Goal: Task Accomplishment & Management: Complete application form

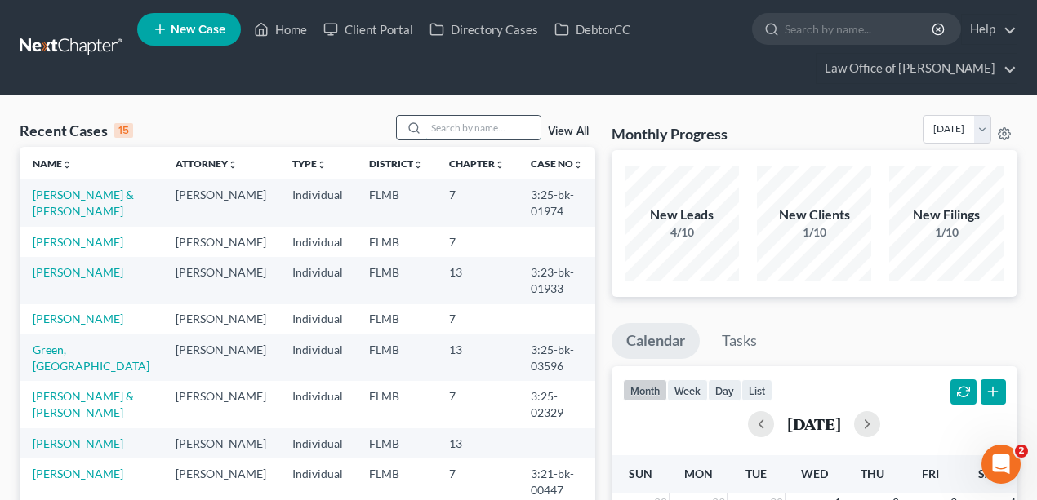
click at [455, 126] on input "search" at bounding box center [483, 128] width 114 height 24
type input "[PERSON_NAME]"
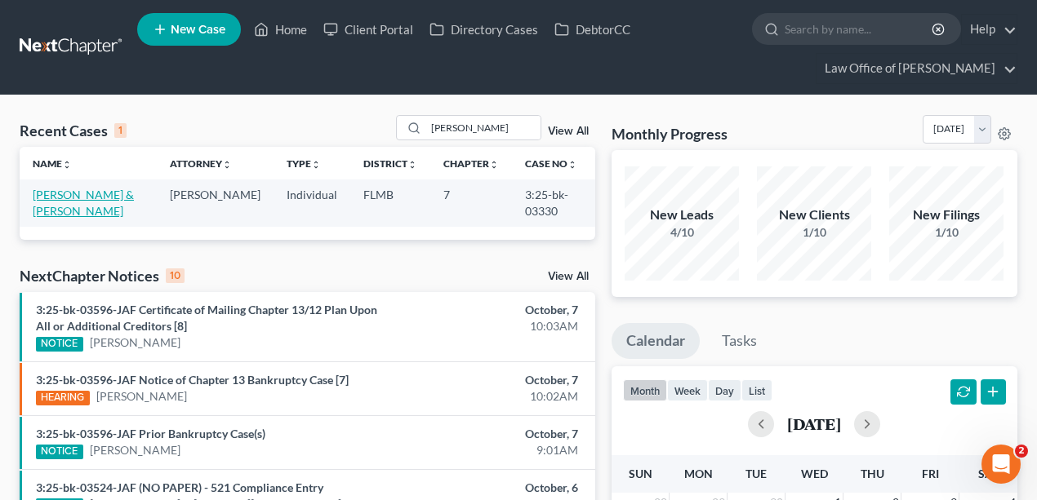
click at [80, 195] on link "[PERSON_NAME] & [PERSON_NAME]" at bounding box center [83, 203] width 101 height 30
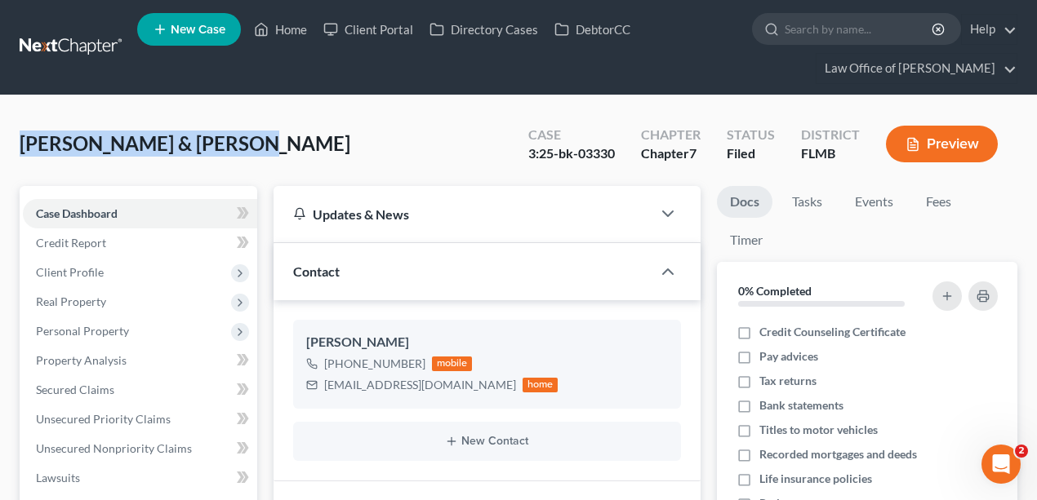
drag, startPoint x: 273, startPoint y: 153, endPoint x: 24, endPoint y: 134, distance: 250.5
click at [24, 134] on div "[PERSON_NAME] & [PERSON_NAME] Upgraded Case 3:25-bk-03330 Chapter Chapter 7 Sta…" at bounding box center [518, 150] width 997 height 71
click at [206, 131] on span "[PERSON_NAME] & [PERSON_NAME]" at bounding box center [185, 143] width 331 height 24
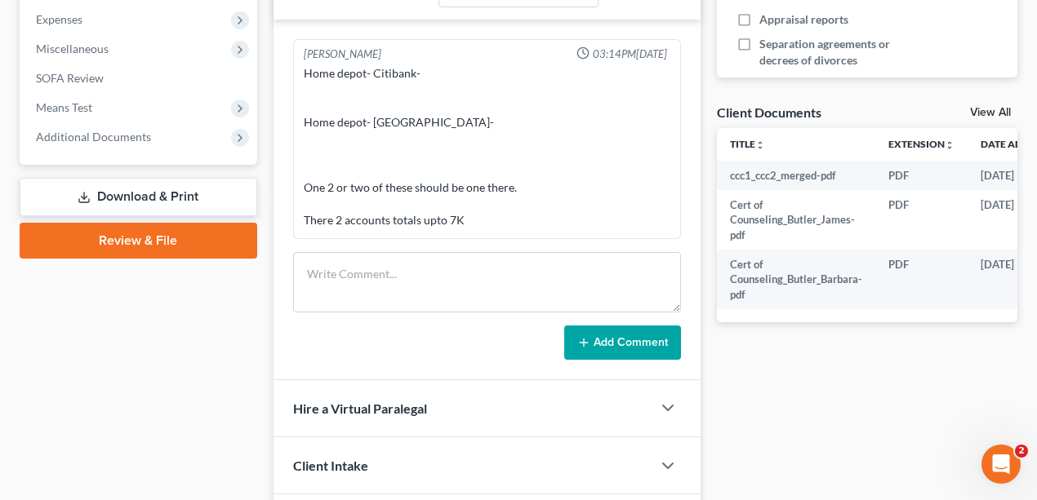
scroll to position [580, 0]
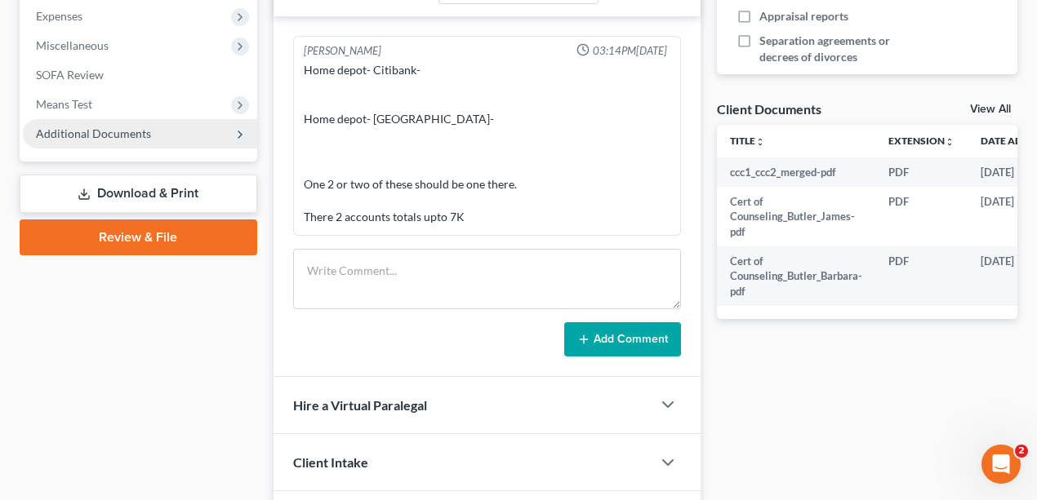
click at [158, 131] on span "Additional Documents" at bounding box center [140, 133] width 234 height 29
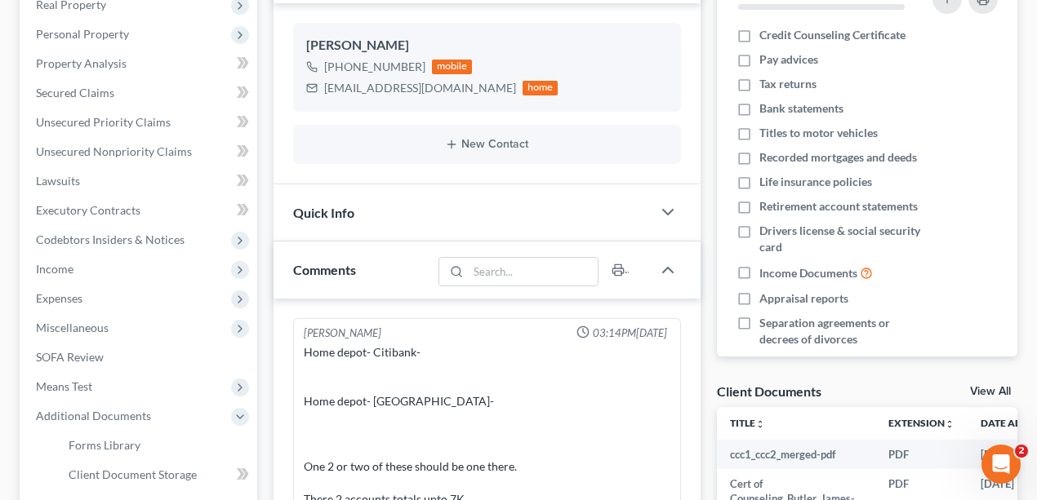
scroll to position [144, 0]
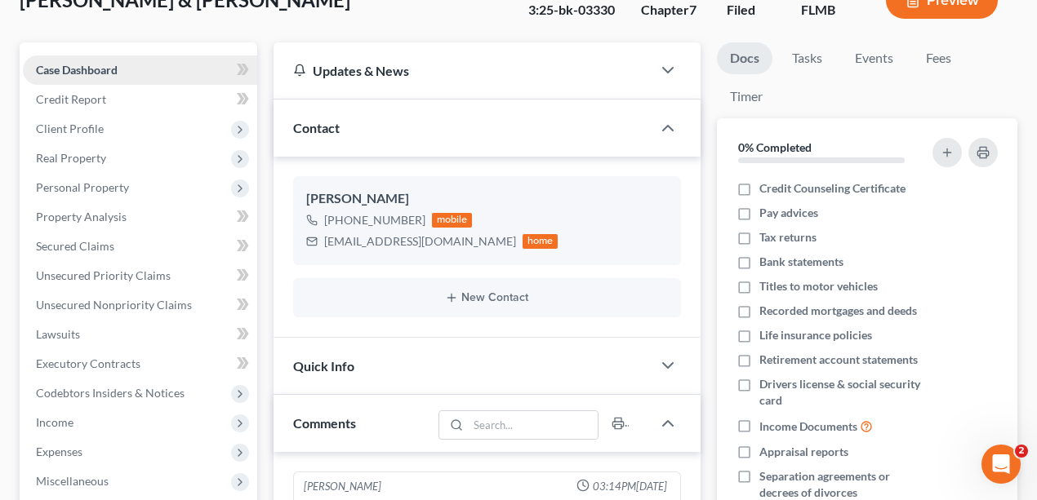
click at [88, 78] on link "Case Dashboard" at bounding box center [140, 70] width 234 height 29
click at [100, 98] on span "Credit Report" at bounding box center [71, 99] width 70 height 14
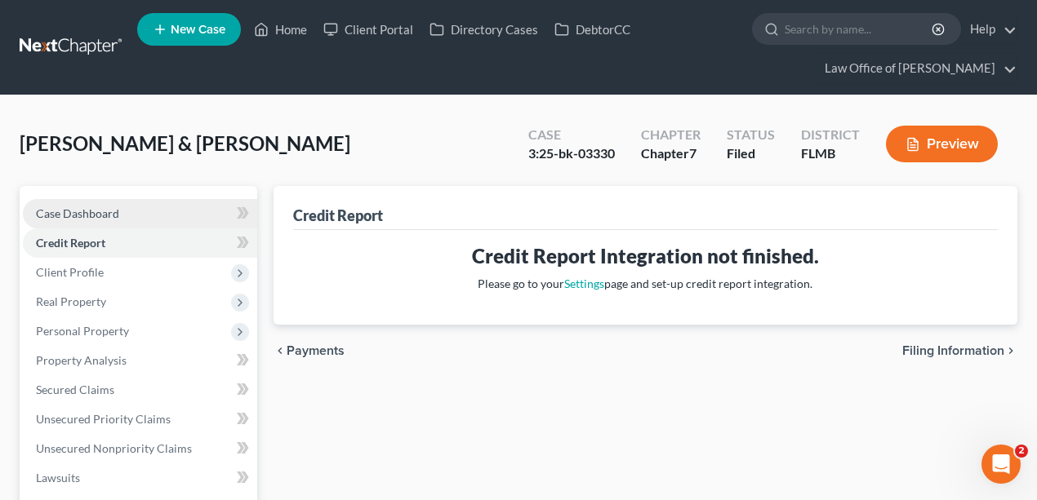
click at [100, 214] on span "Case Dashboard" at bounding box center [77, 214] width 83 height 14
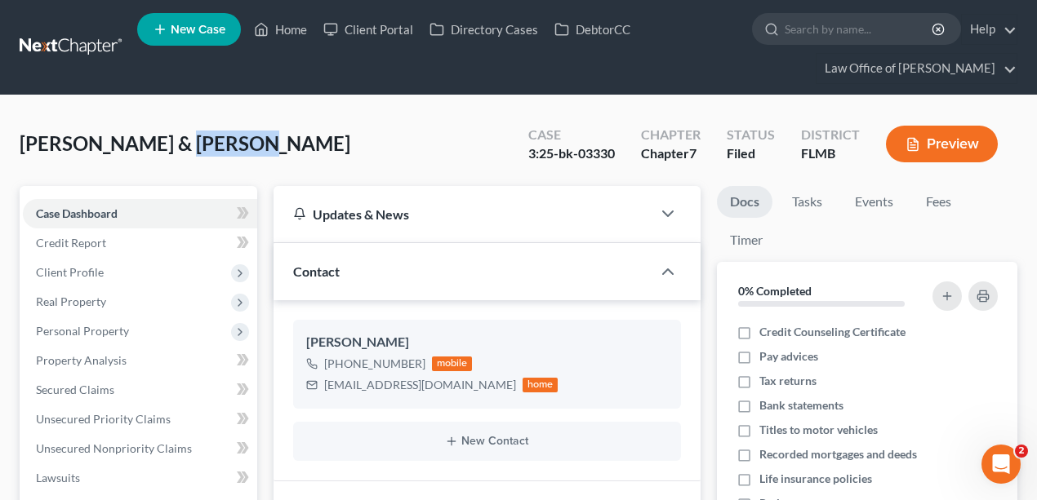
drag, startPoint x: 229, startPoint y: 140, endPoint x: 157, endPoint y: 151, distance: 72.6
click at [157, 151] on div "[PERSON_NAME] & [PERSON_NAME] Upgraded Case 3:25-bk-03330 Chapter Chapter 7 Sta…" at bounding box center [518, 150] width 997 height 71
click at [157, 151] on span "[PERSON_NAME] & [PERSON_NAME]" at bounding box center [185, 143] width 331 height 24
drag, startPoint x: 250, startPoint y: 147, endPoint x: 80, endPoint y: 144, distance: 169.8
click at [80, 144] on div "[PERSON_NAME] & [PERSON_NAME] Upgraded Case 3:25-bk-03330 Chapter Chapter 7 Sta…" at bounding box center [518, 150] width 997 height 71
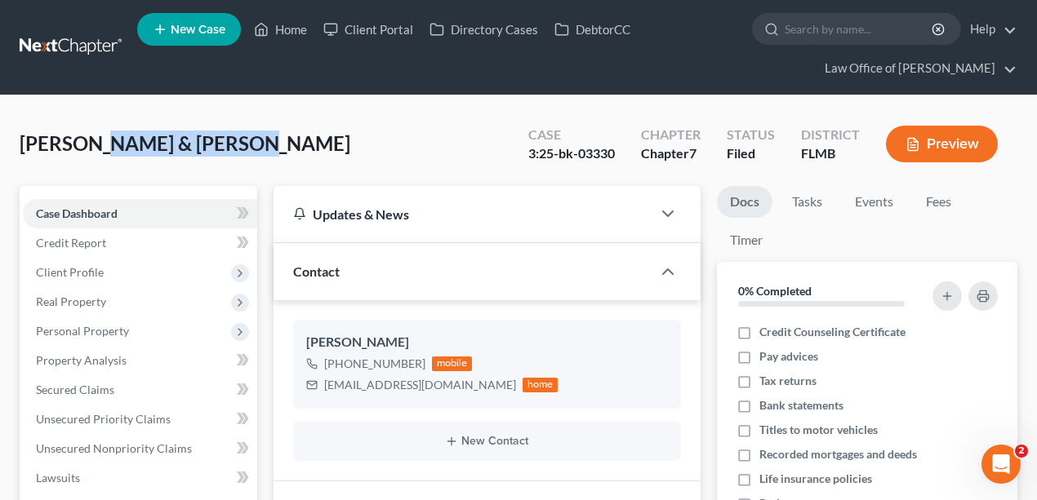
click at [80, 144] on span "[PERSON_NAME] & [PERSON_NAME]" at bounding box center [185, 143] width 331 height 24
drag, startPoint x: 237, startPoint y: 142, endPoint x: 86, endPoint y: 141, distance: 151.0
click at [86, 141] on div "[PERSON_NAME] & [PERSON_NAME] Upgraded Case 3:25-bk-03330 Chapter Chapter 7 Sta…" at bounding box center [518, 150] width 997 height 71
click at [86, 142] on span "[PERSON_NAME] & [PERSON_NAME]" at bounding box center [185, 143] width 331 height 24
click at [230, 150] on div "[PERSON_NAME] & [PERSON_NAME] Upgraded Case 3:25-bk-03330 Chapter Chapter 7 Sta…" at bounding box center [518, 150] width 997 height 71
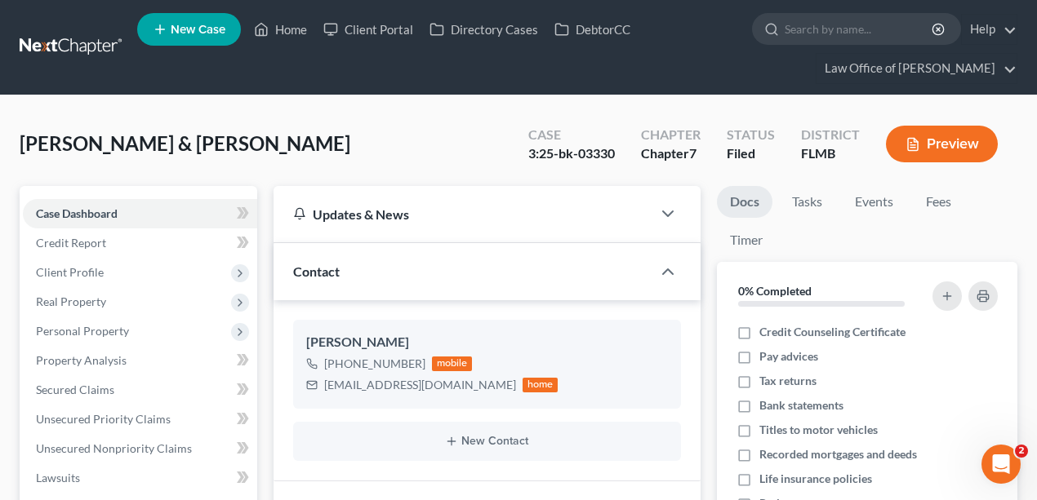
click at [247, 140] on div "[PERSON_NAME] & [PERSON_NAME] Upgraded Case 3:25-bk-03330 Chapter Chapter 7 Sta…" at bounding box center [518, 150] width 997 height 71
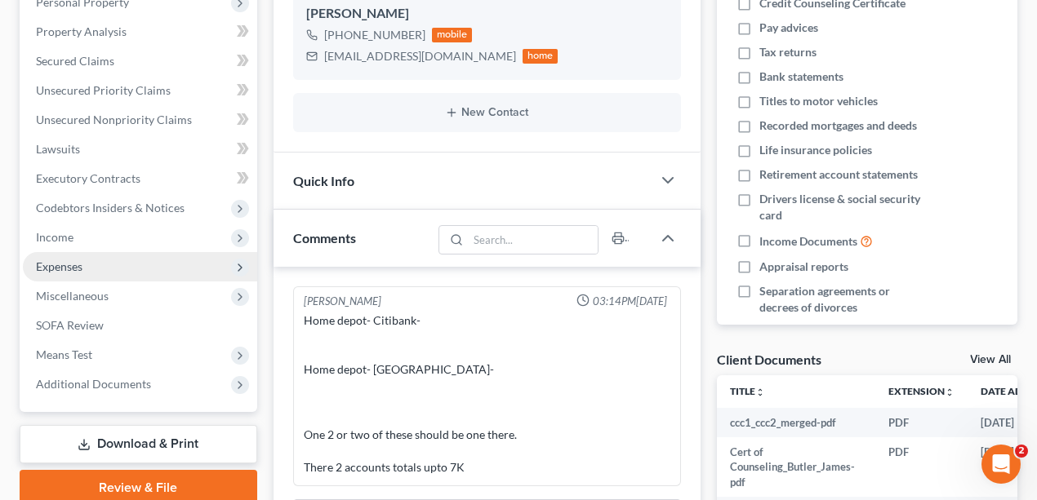
scroll to position [90, 0]
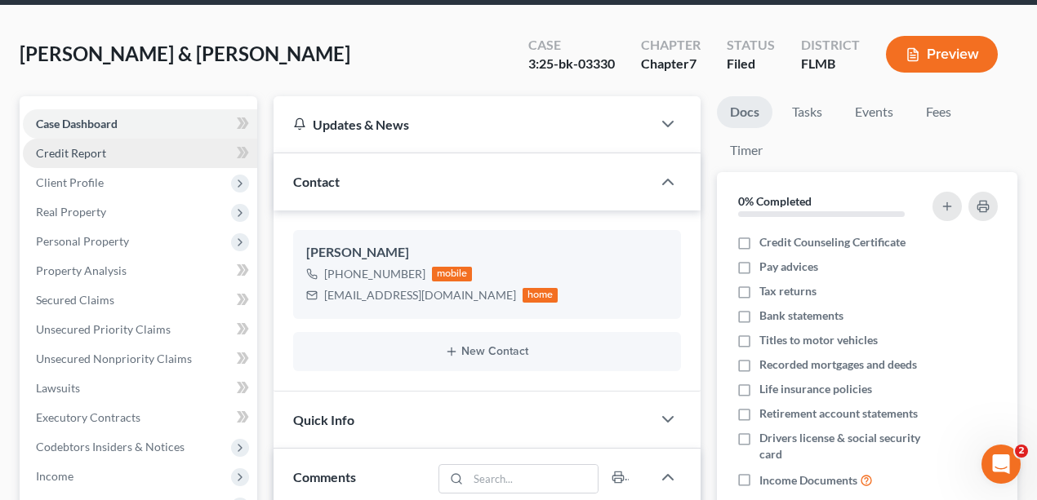
click at [108, 153] on link "Credit Report" at bounding box center [140, 153] width 234 height 29
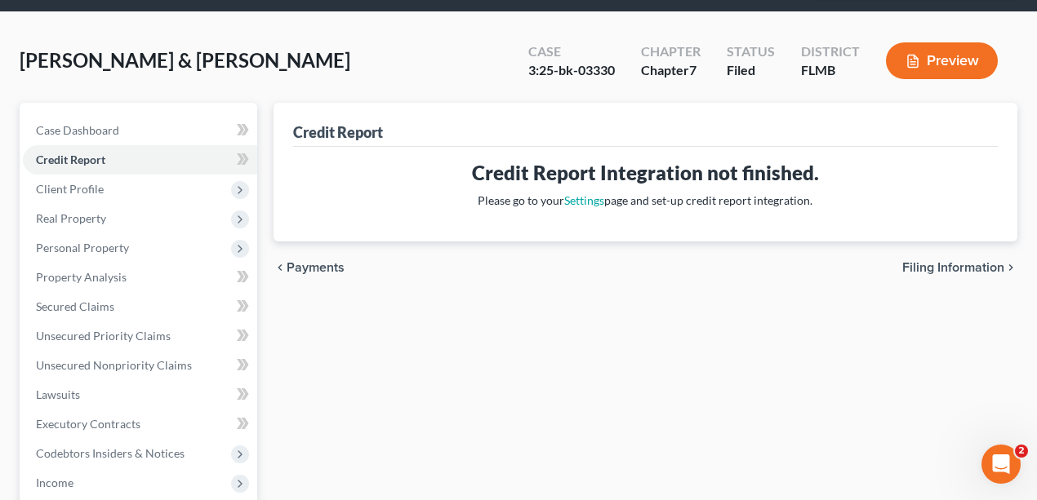
scroll to position [54, 0]
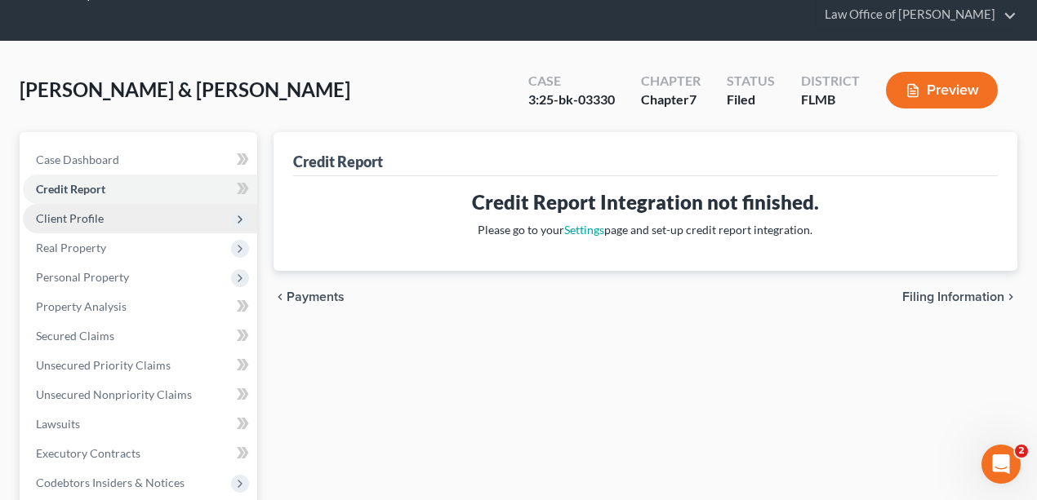
click at [129, 215] on span "Client Profile" at bounding box center [140, 218] width 234 height 29
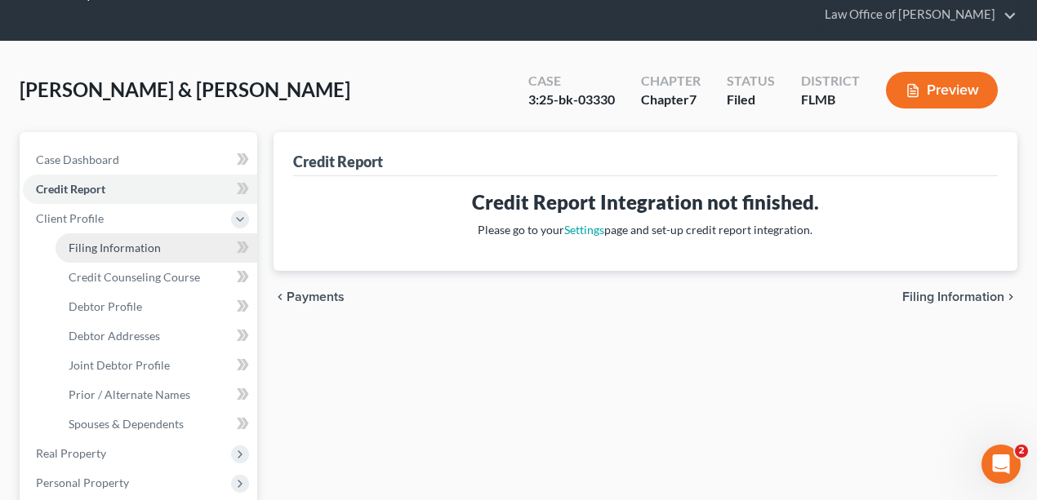
click at [152, 238] on link "Filing Information" at bounding box center [157, 247] width 202 height 29
select select "1"
select select "0"
select select "9"
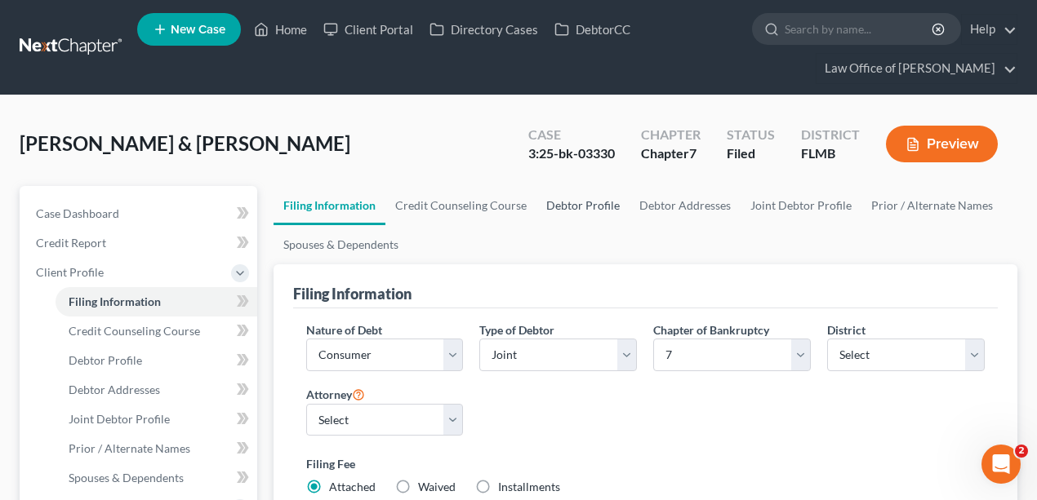
click at [593, 202] on link "Debtor Profile" at bounding box center [582, 205] width 93 height 39
select select "1"
select select "0"
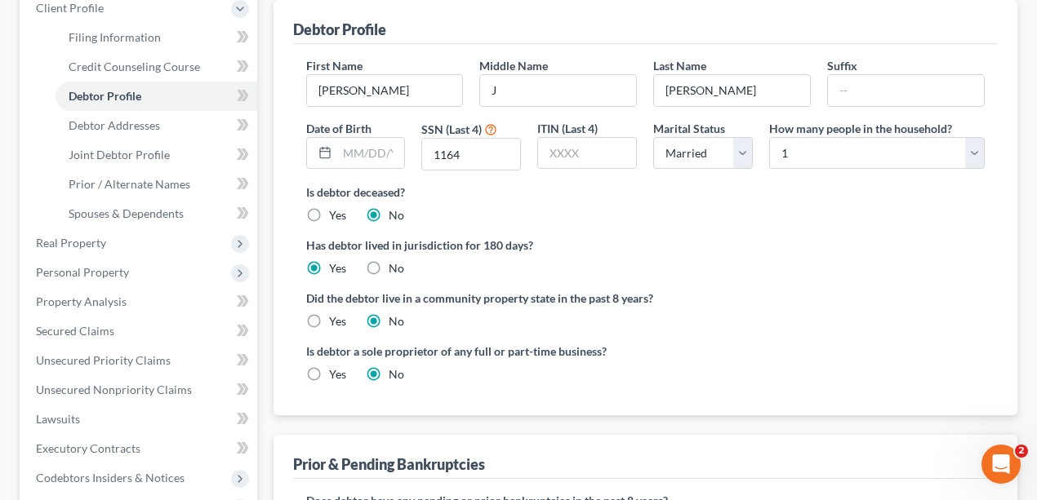
scroll to position [272, 0]
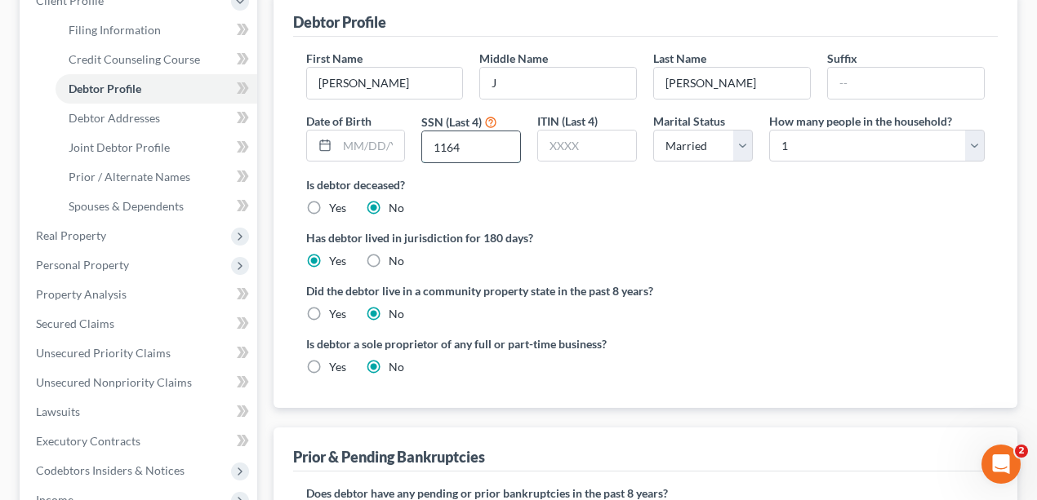
click at [469, 147] on input "1164" at bounding box center [471, 146] width 98 height 31
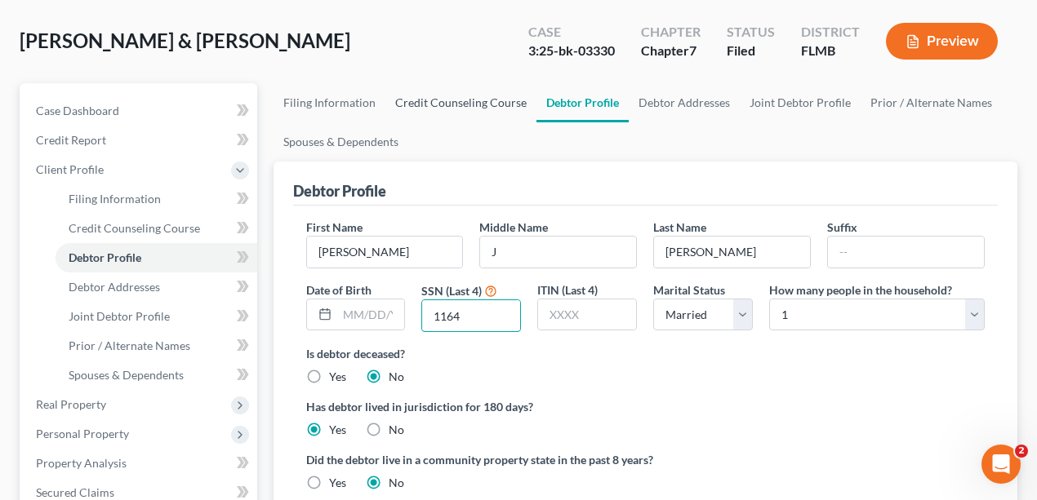
scroll to position [0, 0]
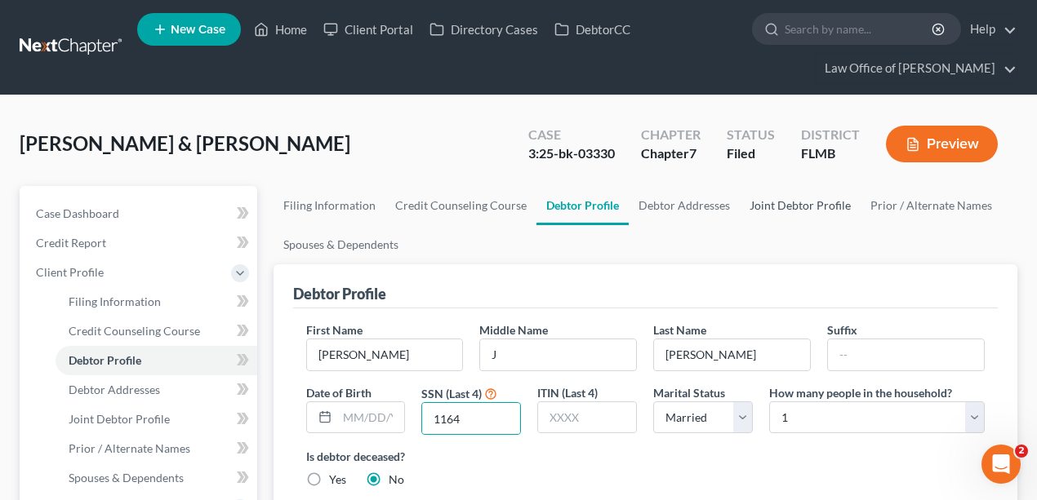
click at [771, 198] on link "Joint Debtor Profile" at bounding box center [800, 205] width 121 height 39
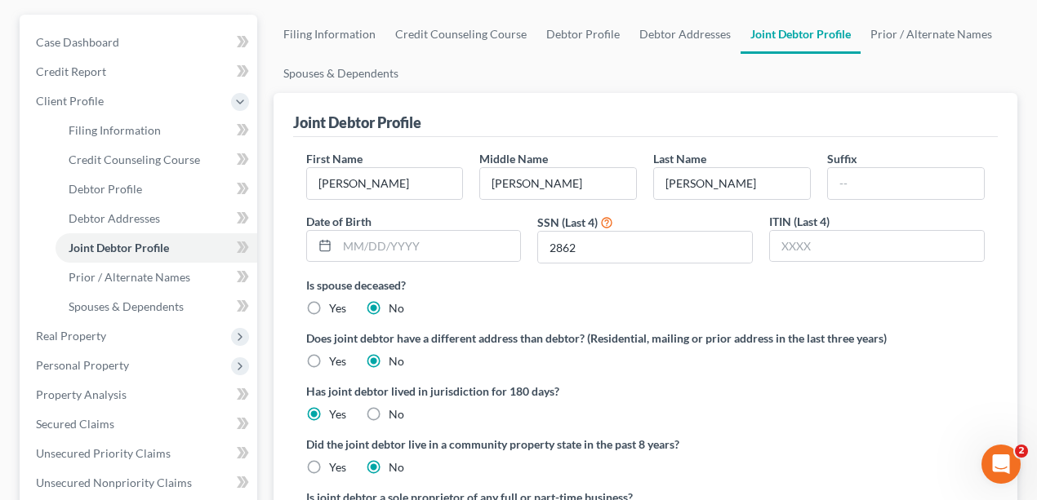
scroll to position [217, 0]
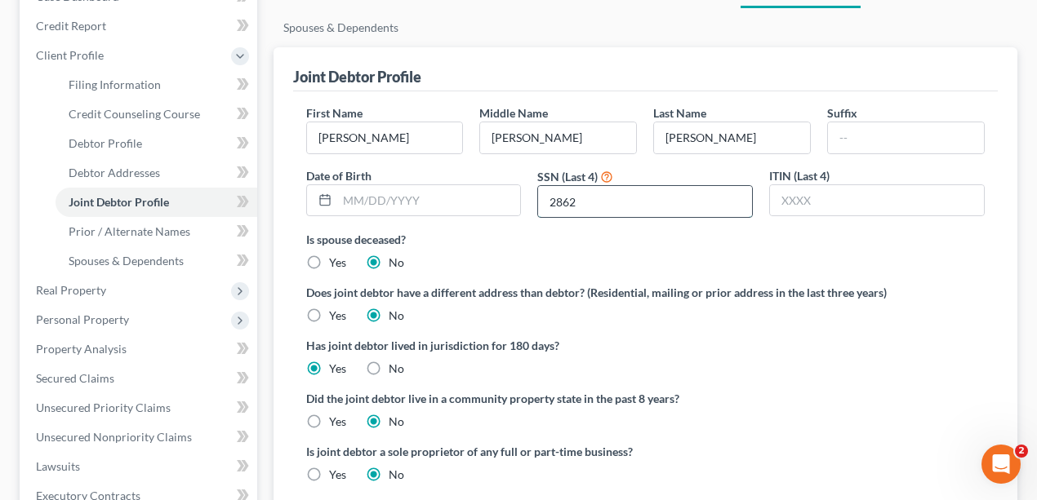
click at [613, 198] on input "2862" at bounding box center [645, 201] width 214 height 31
click at [624, 202] on input "2862" at bounding box center [645, 201] width 214 height 31
type input "2826"
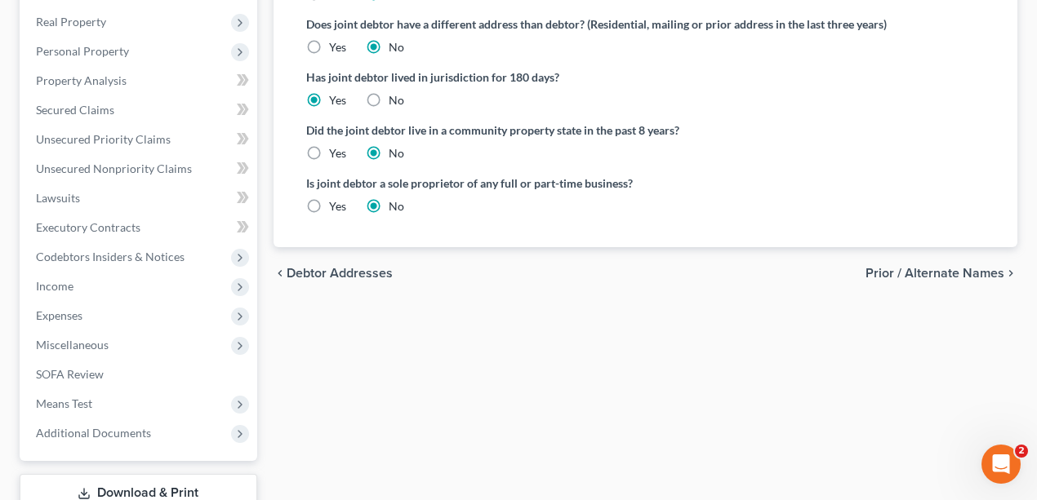
scroll to position [598, 0]
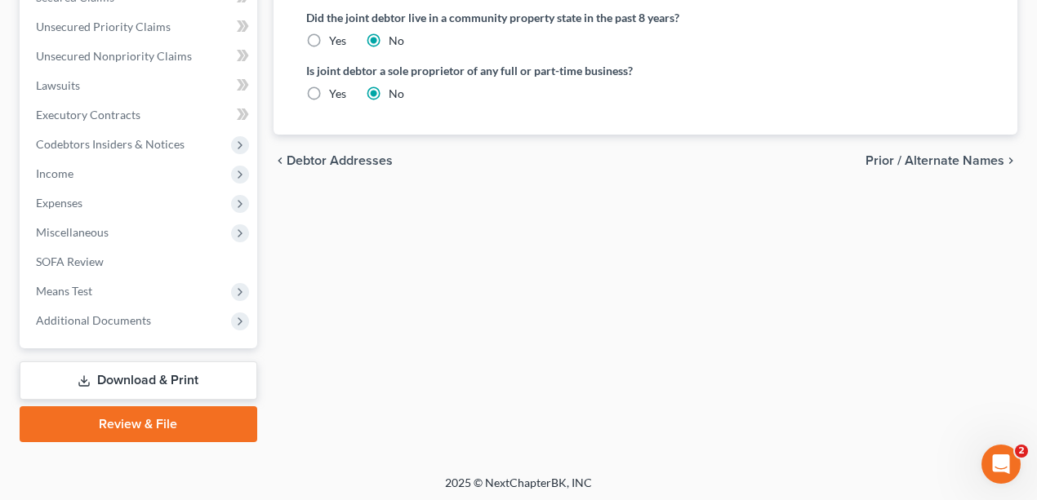
click at [179, 375] on link "Download & Print" at bounding box center [139, 381] width 238 height 38
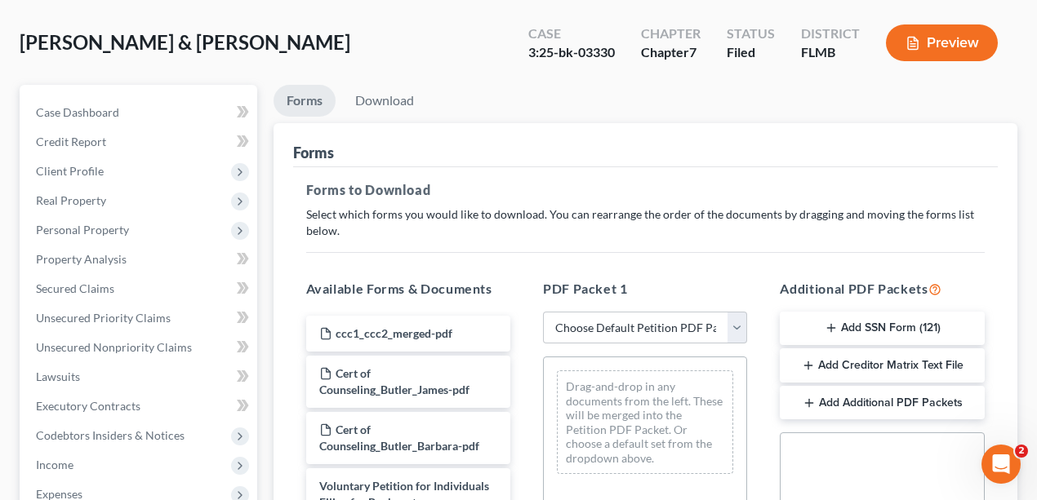
scroll to position [217, 0]
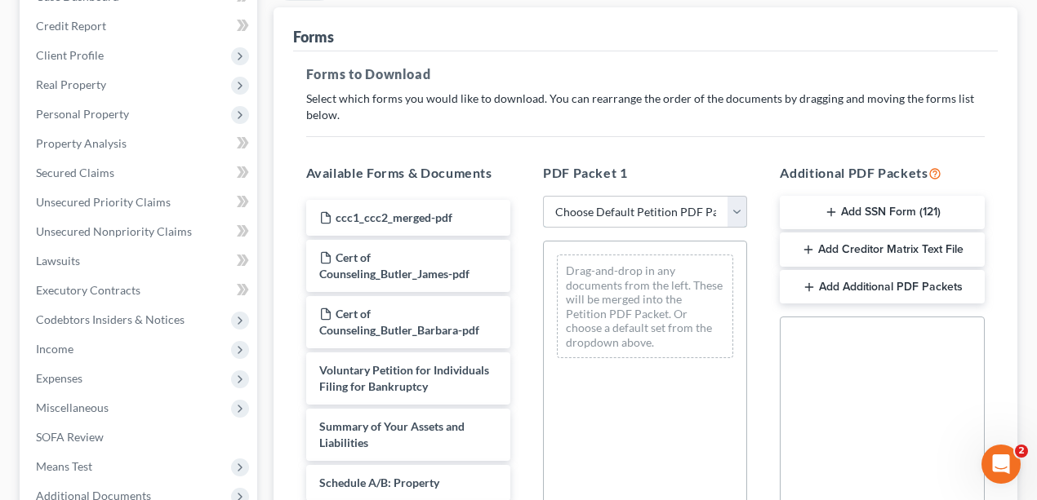
click at [640, 214] on select "Choose Default Petition PDF Packet Complete Bankruptcy Petition (all forms and …" at bounding box center [645, 212] width 204 height 33
select select "2"
click at [543, 196] on select "Choose Default Petition PDF Packet Complete Bankruptcy Petition (all forms and …" at bounding box center [645, 212] width 204 height 33
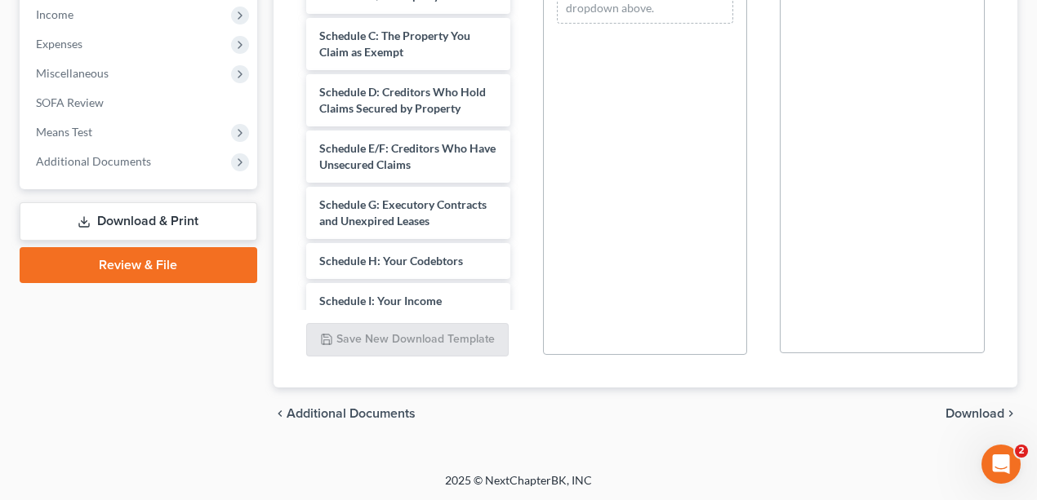
click at [976, 411] on span "Download" at bounding box center [974, 413] width 59 height 13
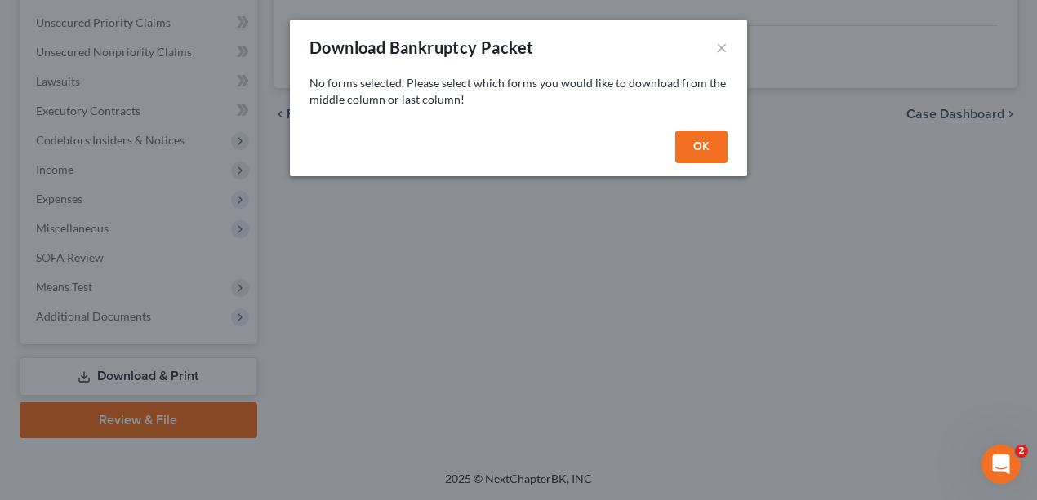
scroll to position [394, 0]
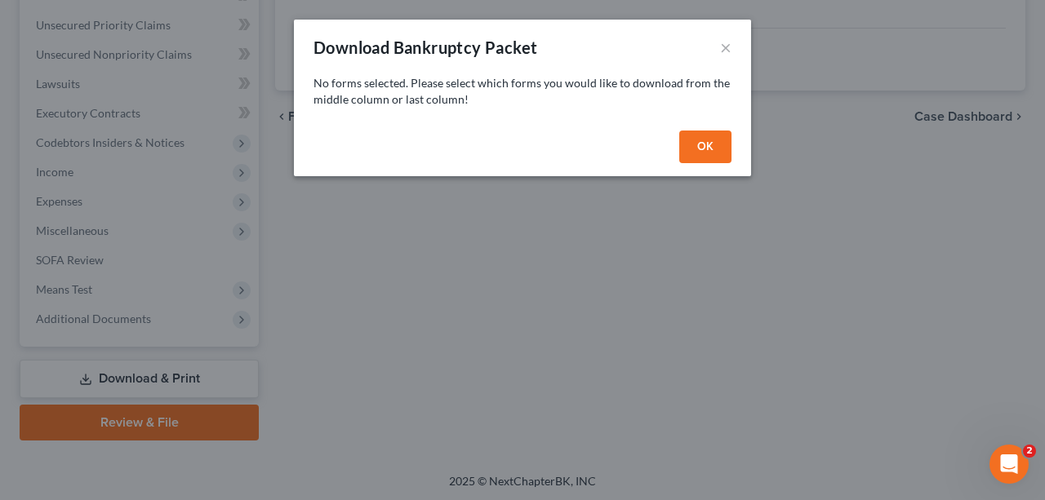
click at [692, 149] on button "OK" at bounding box center [705, 147] width 52 height 33
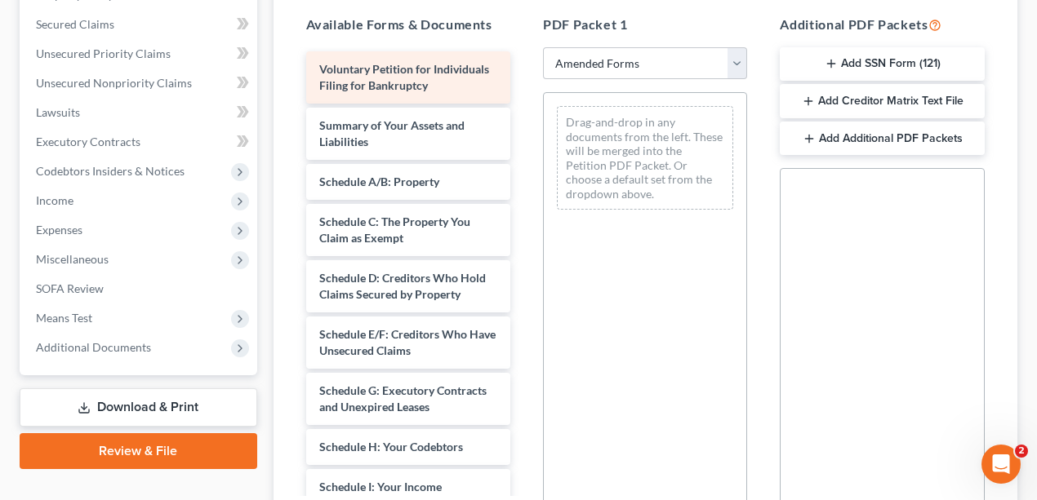
scroll to position [340, 0]
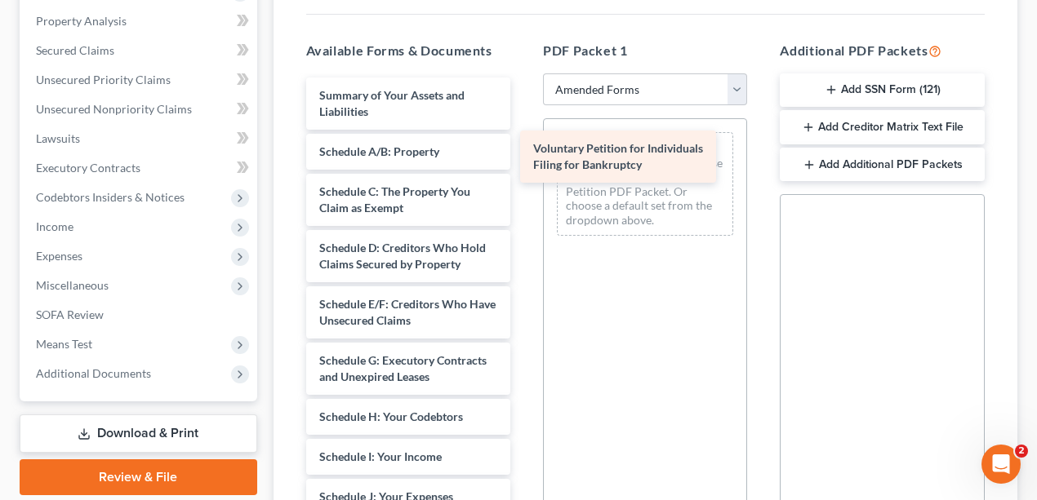
drag, startPoint x: 427, startPoint y: 106, endPoint x: 640, endPoint y: 162, distance: 220.2
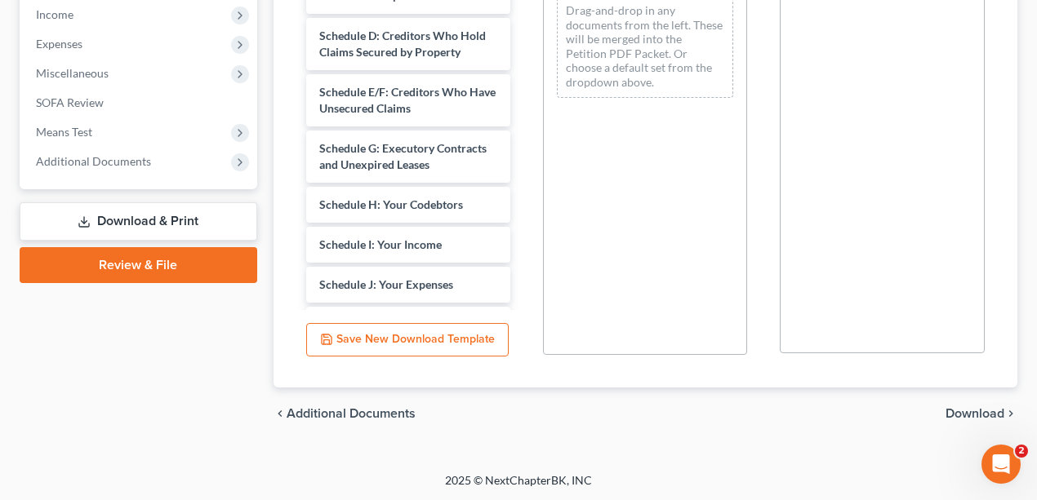
click at [978, 410] on span "Download" at bounding box center [974, 413] width 59 height 13
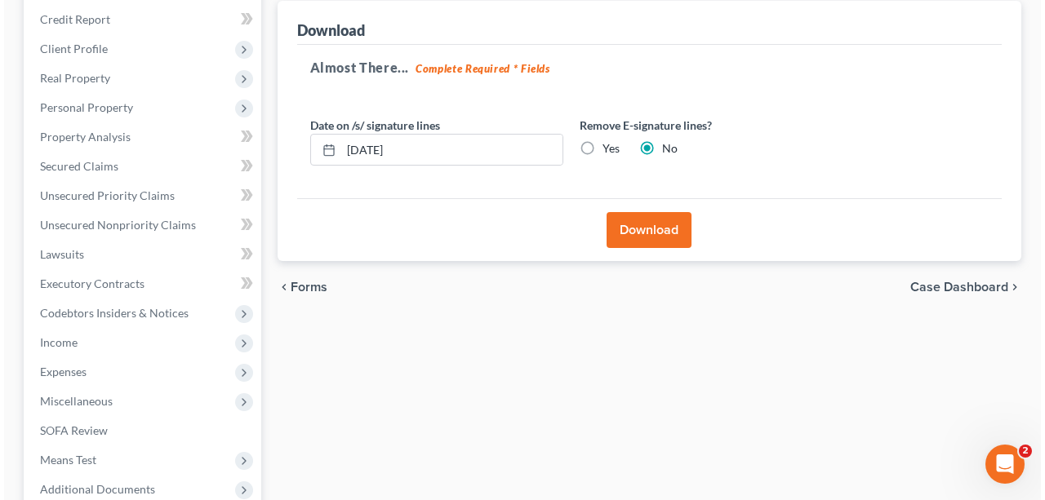
scroll to position [68, 0]
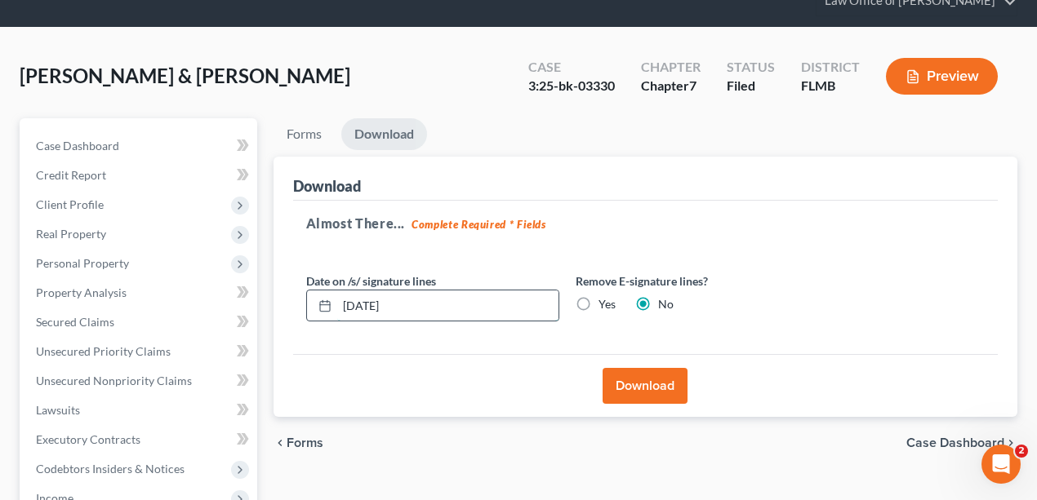
click at [372, 299] on input "[DATE]" at bounding box center [447, 306] width 221 height 31
type input "[DATE]"
click at [822, 223] on h5 "Almost There... Complete Required * Fields" at bounding box center [645, 224] width 679 height 20
click at [653, 384] on button "Download" at bounding box center [644, 386] width 85 height 36
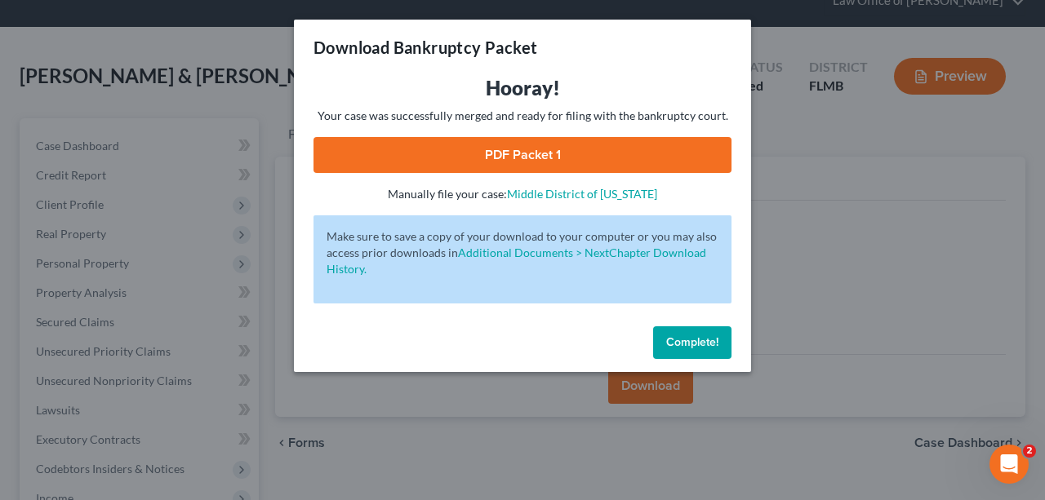
click at [540, 158] on link "PDF Packet 1" at bounding box center [522, 155] width 418 height 36
